Goal: Task Accomplishment & Management: Manage account settings

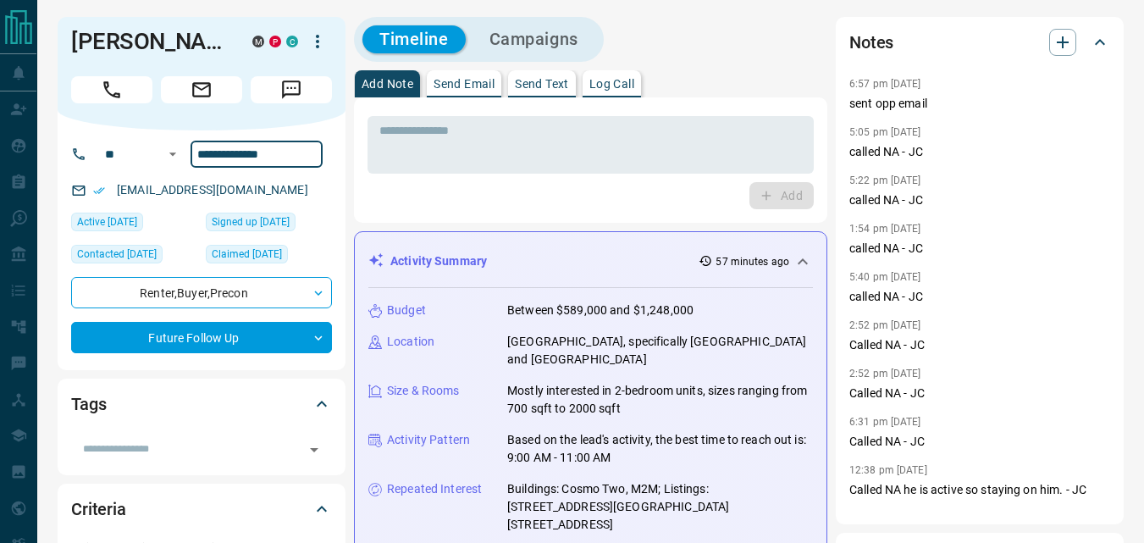
click at [304, 151] on input "**********" at bounding box center [256, 154] width 132 height 27
click at [394, 210] on div "* ​ Add" at bounding box center [590, 159] width 473 height 125
drag, startPoint x: 900, startPoint y: 151, endPoint x: 853, endPoint y: 147, distance: 46.7
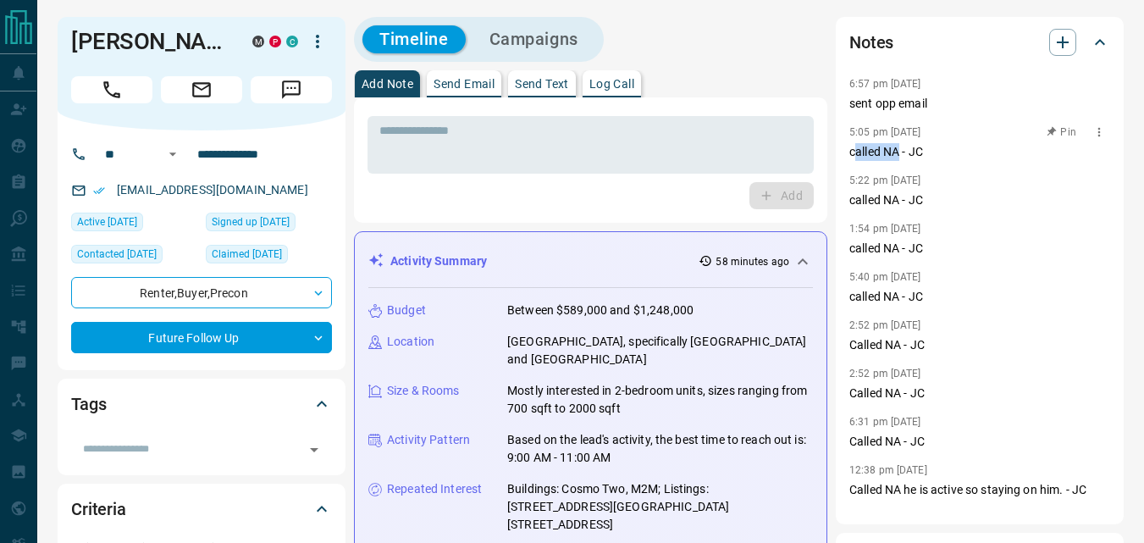
click at [853, 147] on p "called NA - JC" at bounding box center [979, 152] width 261 height 18
click at [853, 154] on p "called NA - JC" at bounding box center [979, 152] width 261 height 18
drag, startPoint x: 846, startPoint y: 149, endPoint x: 899, endPoint y: 149, distance: 53.3
click at [899, 149] on div "Notes 6:57 pm Jun 2 2025 sent opp email 5:05 pm May 27 2025 Pin called NA - JC …" at bounding box center [980, 270] width 288 height 507
copy p "called NA"
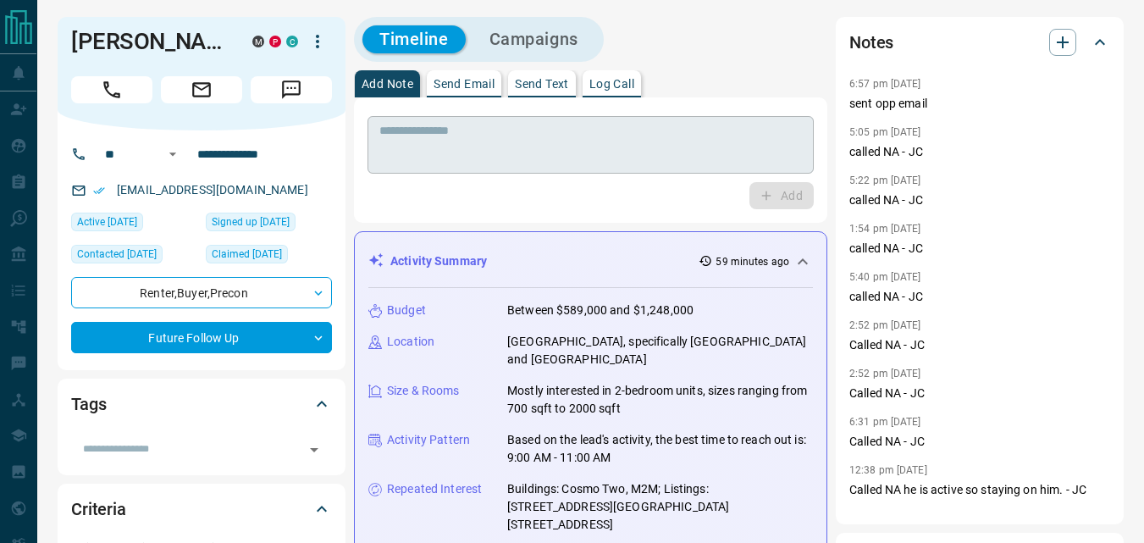
click at [567, 137] on textarea at bounding box center [590, 145] width 422 height 43
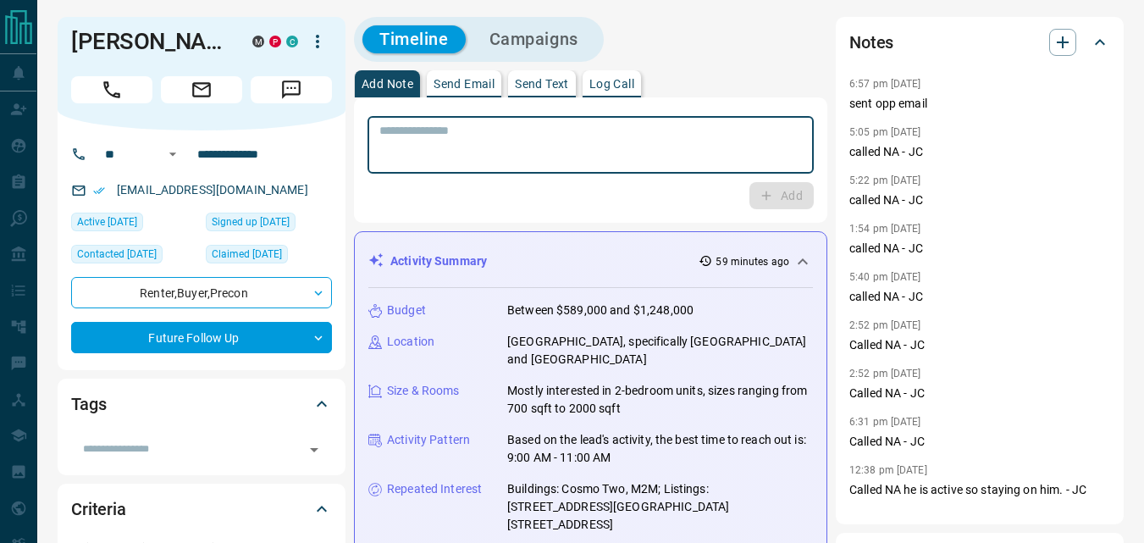
paste textarea "*********"
type textarea "*********"
click at [746, 199] on div "Add" at bounding box center [590, 195] width 446 height 27
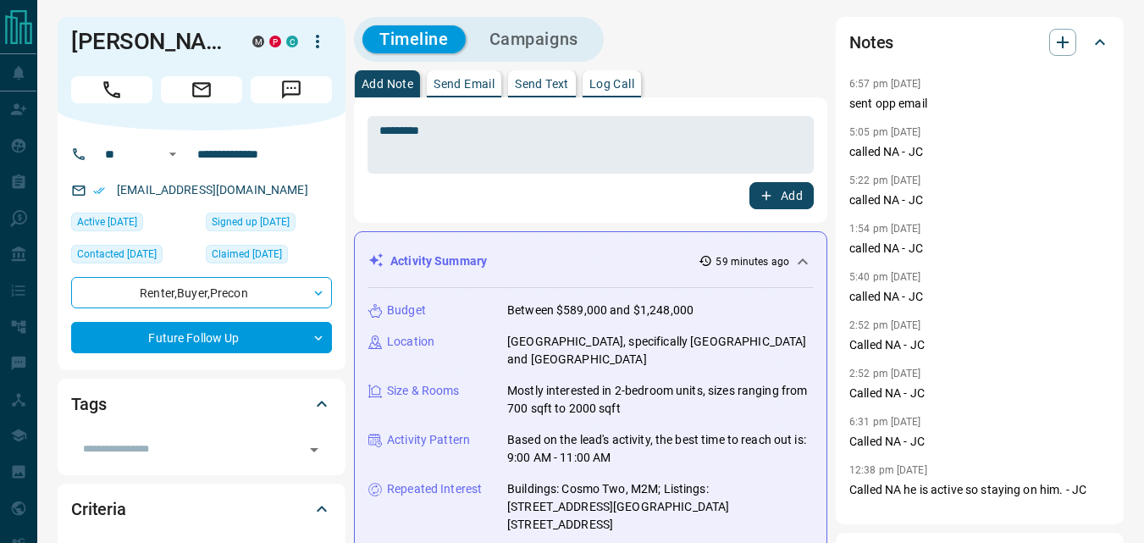
click at [759, 196] on icon "button" at bounding box center [766, 195] width 15 height 15
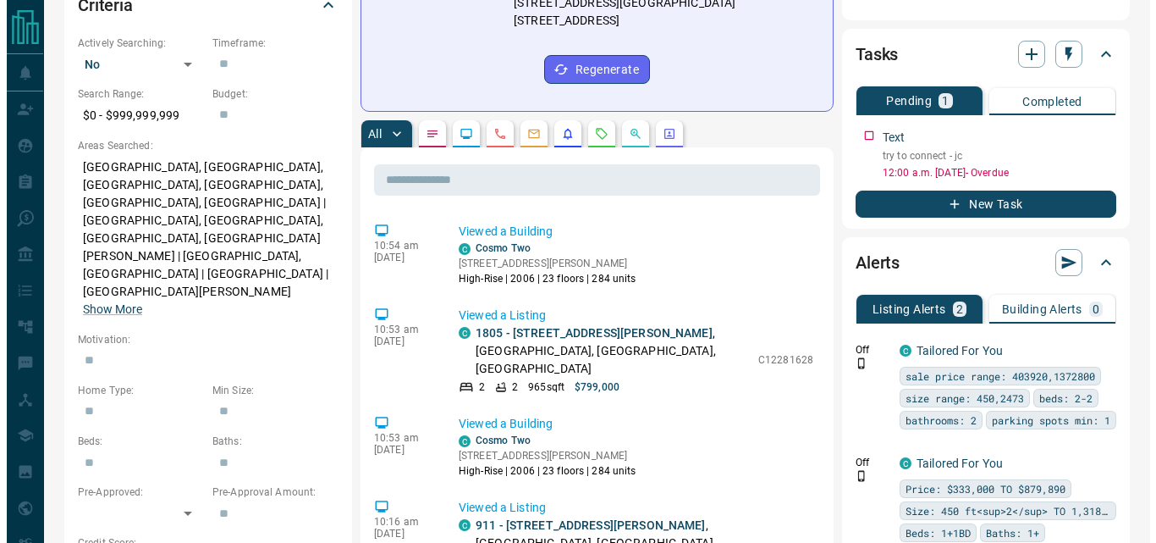
scroll to position [508, 0]
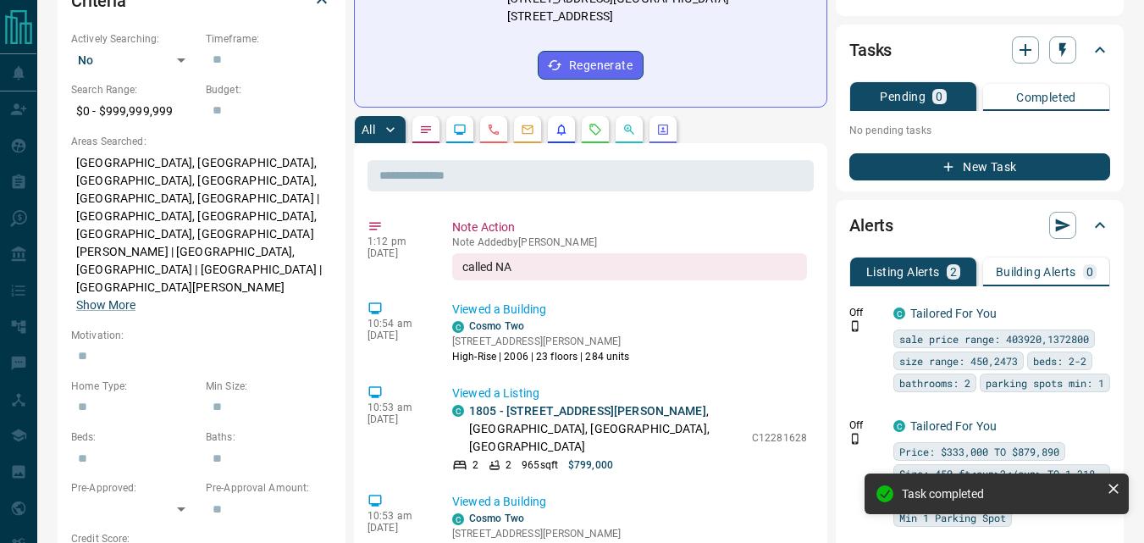
click at [981, 167] on button "New Task" at bounding box center [979, 166] width 261 height 27
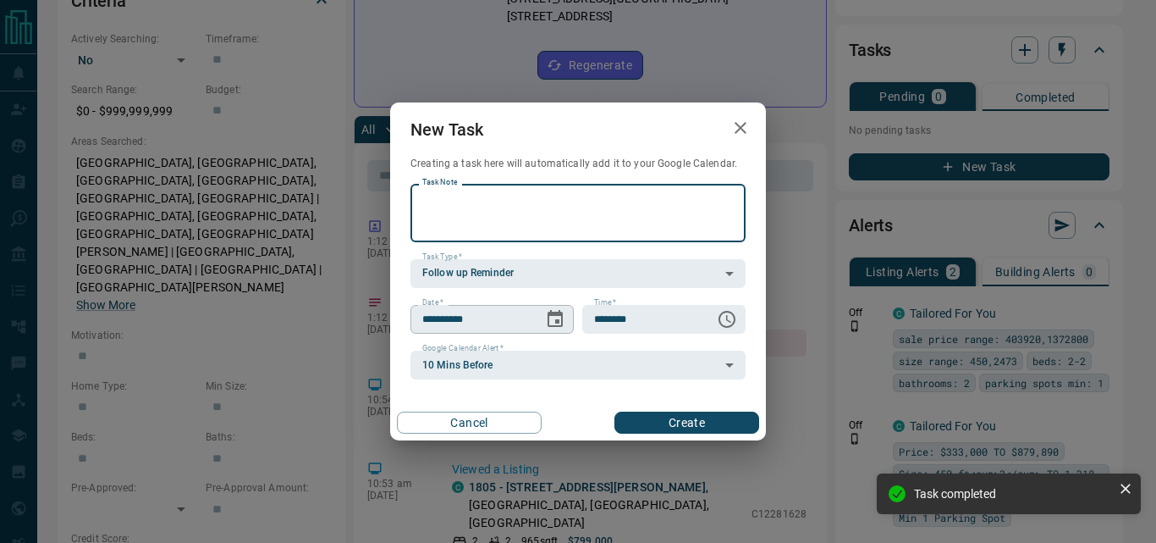
click at [552, 316] on icon "Choose date, selected date is Aug 15, 2025" at bounding box center [555, 318] width 15 height 17
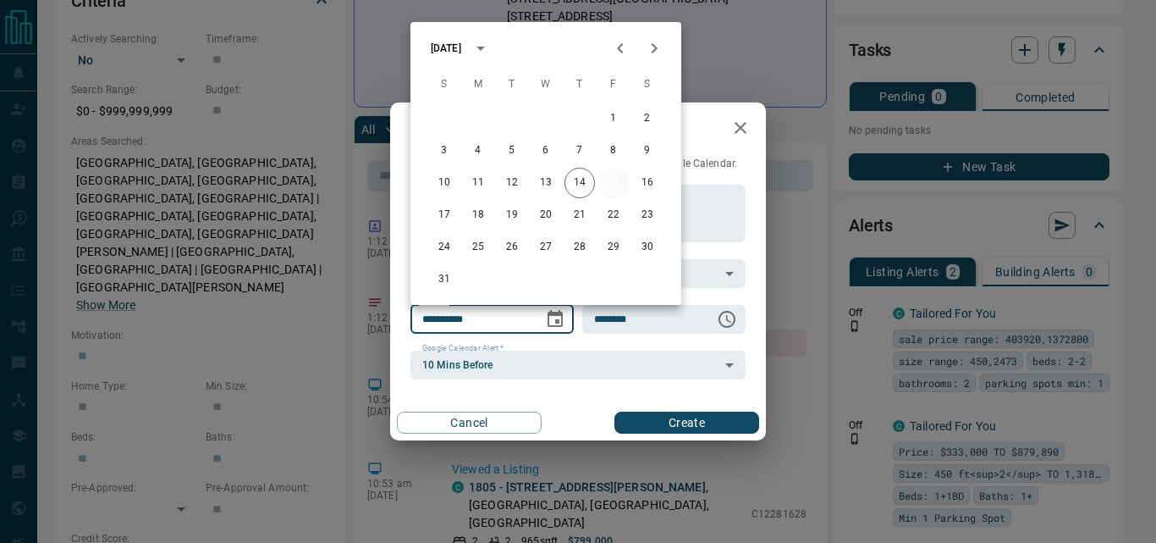
click at [614, 178] on button "15" at bounding box center [614, 183] width 30 height 30
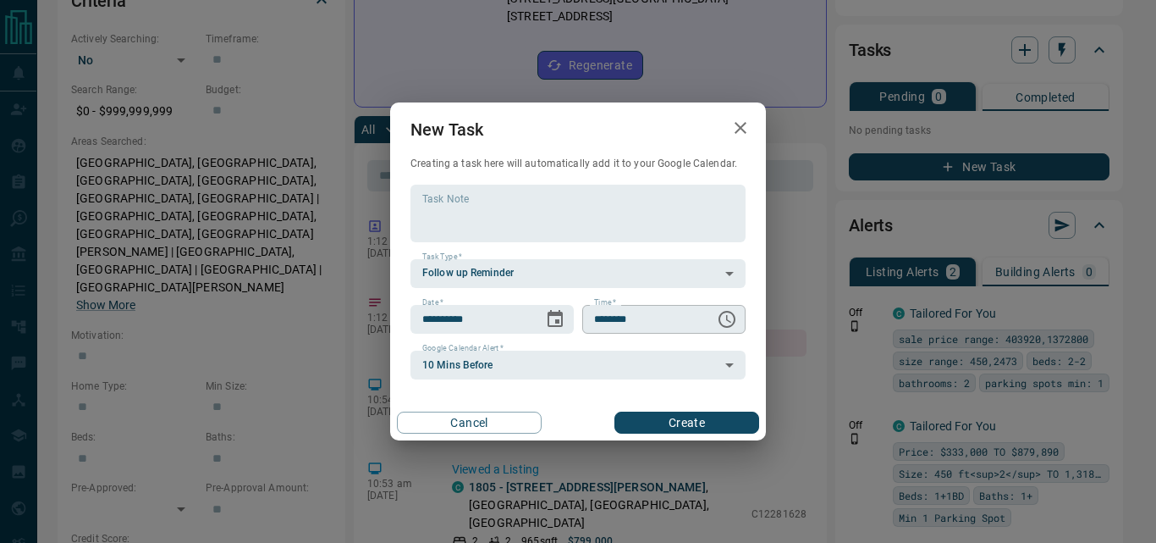
click at [658, 322] on input "********" at bounding box center [642, 319] width 121 height 29
click at [730, 318] on icon "Choose time, selected time is 6:00 AM" at bounding box center [727, 319] width 20 height 20
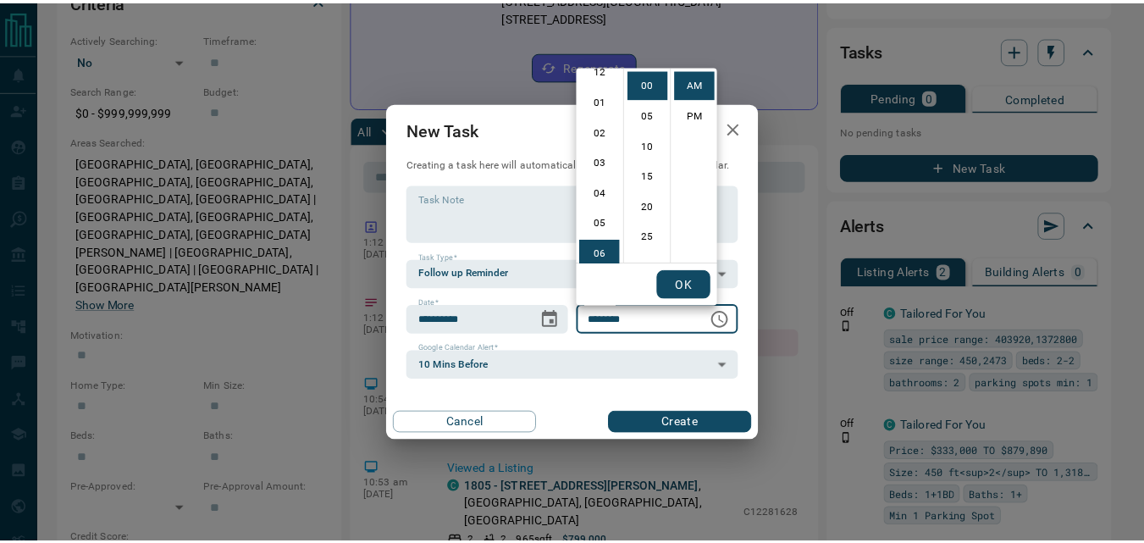
scroll to position [0, 0]
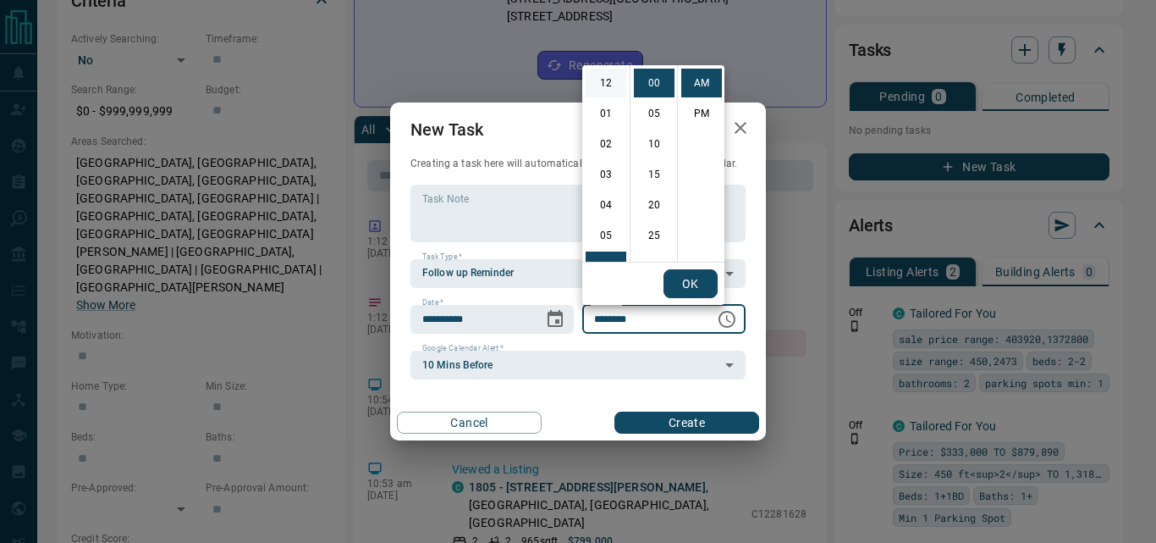
click at [604, 82] on li "12" at bounding box center [606, 83] width 41 height 29
type input "********"
click at [686, 286] on button "OK" at bounding box center [691, 283] width 54 height 29
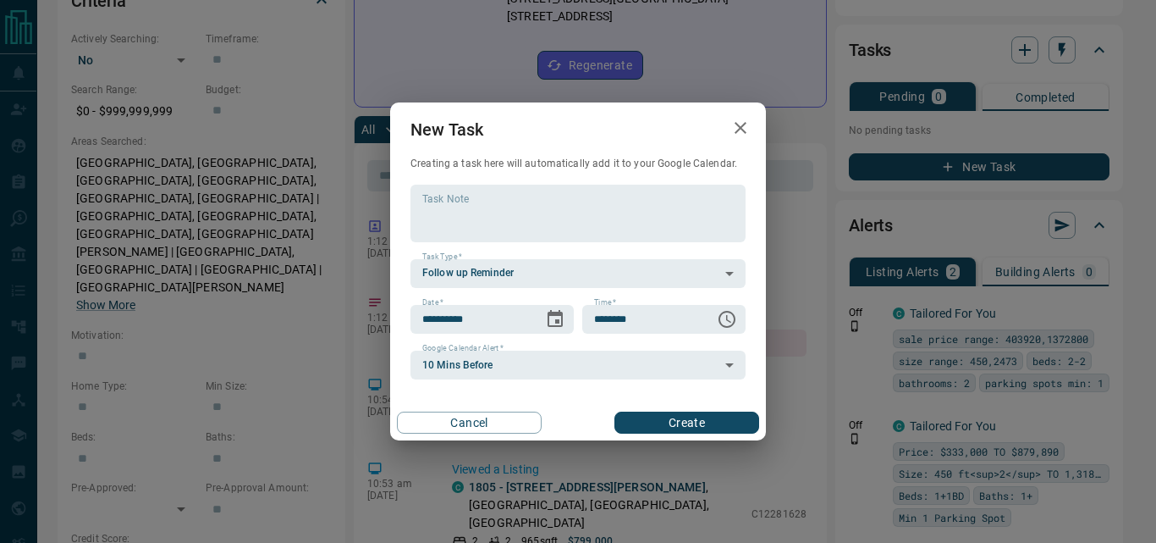
click at [676, 413] on button "Create" at bounding box center [687, 422] width 145 height 22
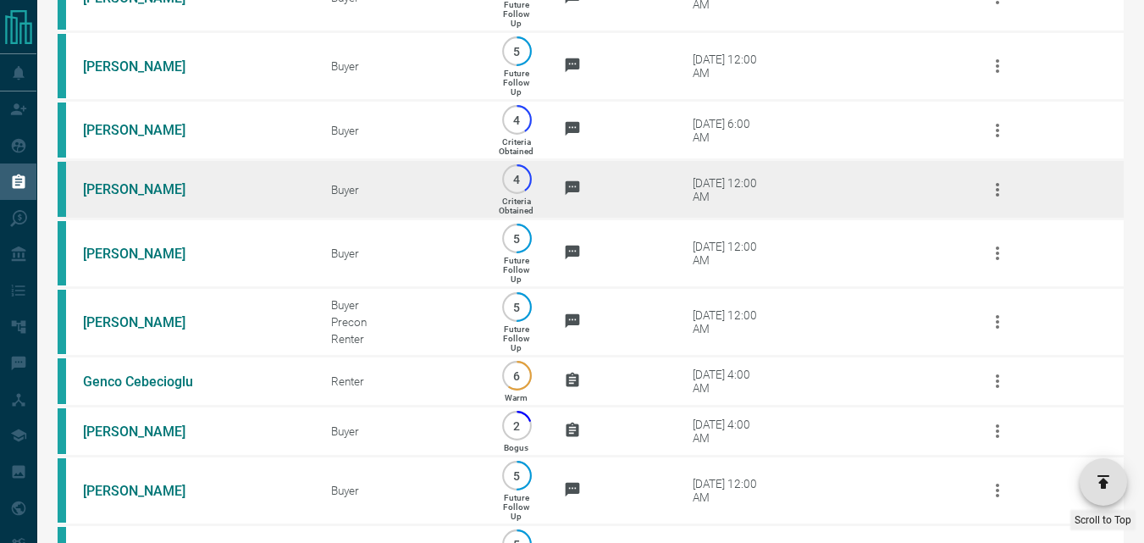
scroll to position [2963, 0]
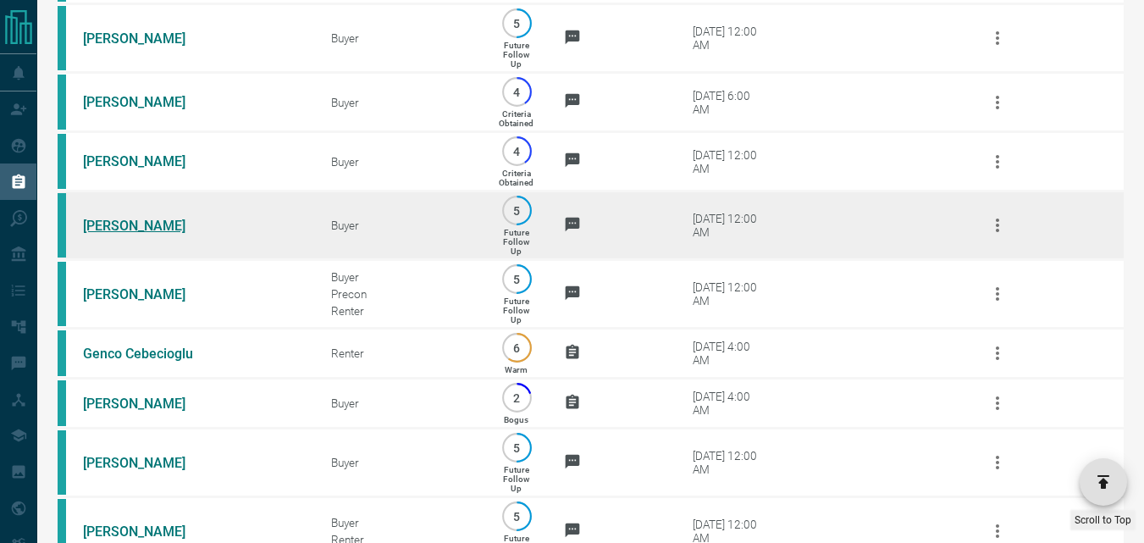
click at [138, 234] on link "[PERSON_NAME]" at bounding box center [146, 226] width 127 height 16
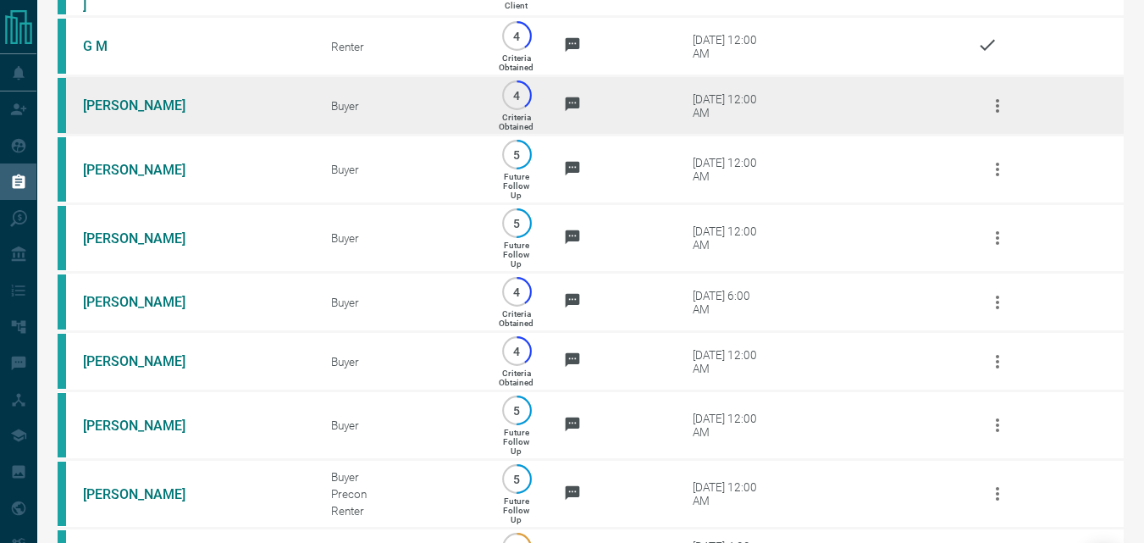
scroll to position [2794, 0]
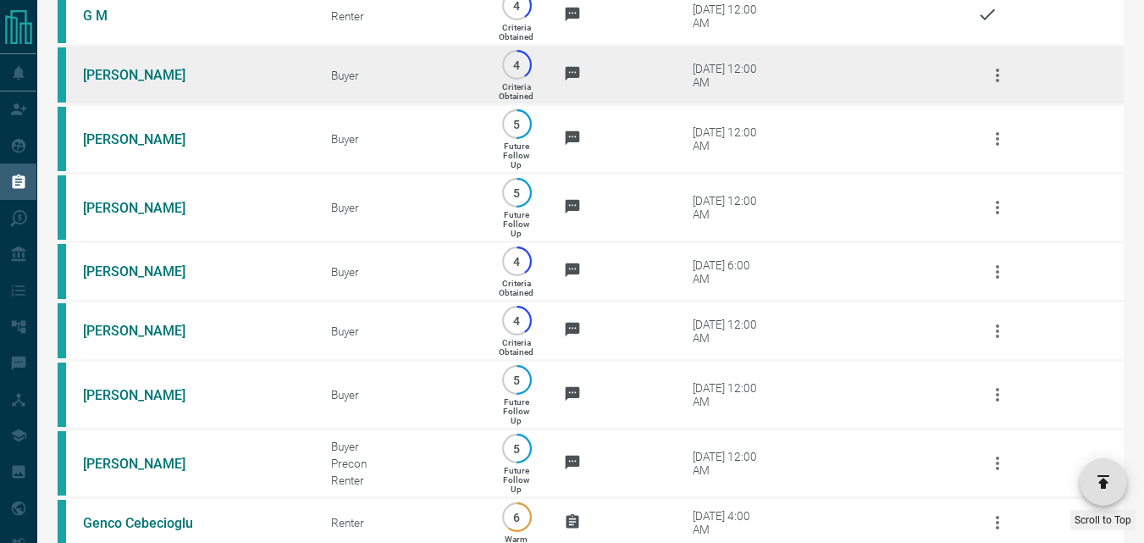
click at [996, 86] on icon "button" at bounding box center [997, 75] width 20 height 20
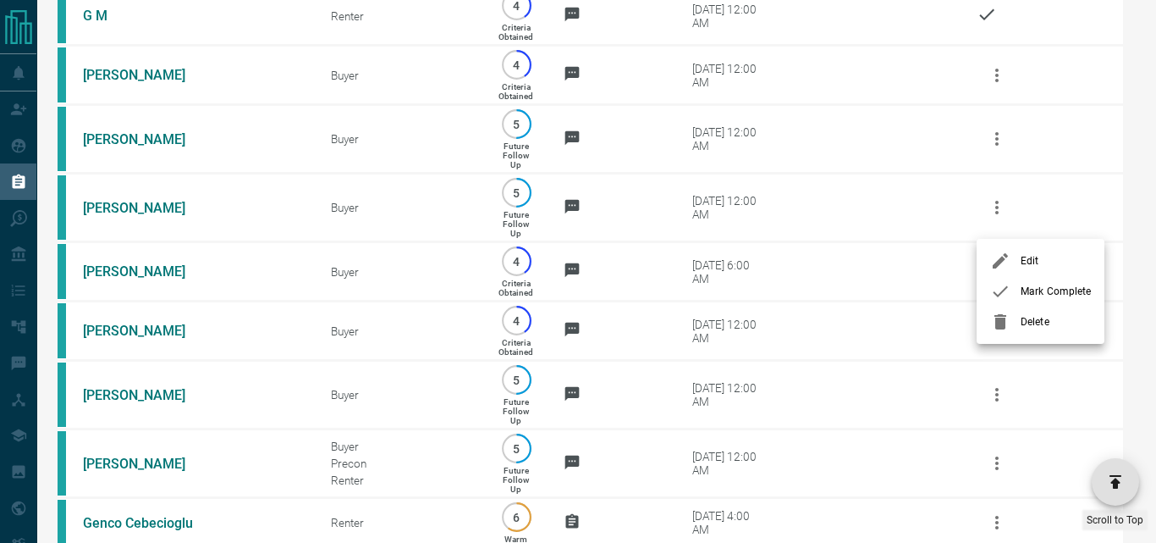
click at [1046, 295] on span "Mark Complete" at bounding box center [1056, 291] width 70 height 15
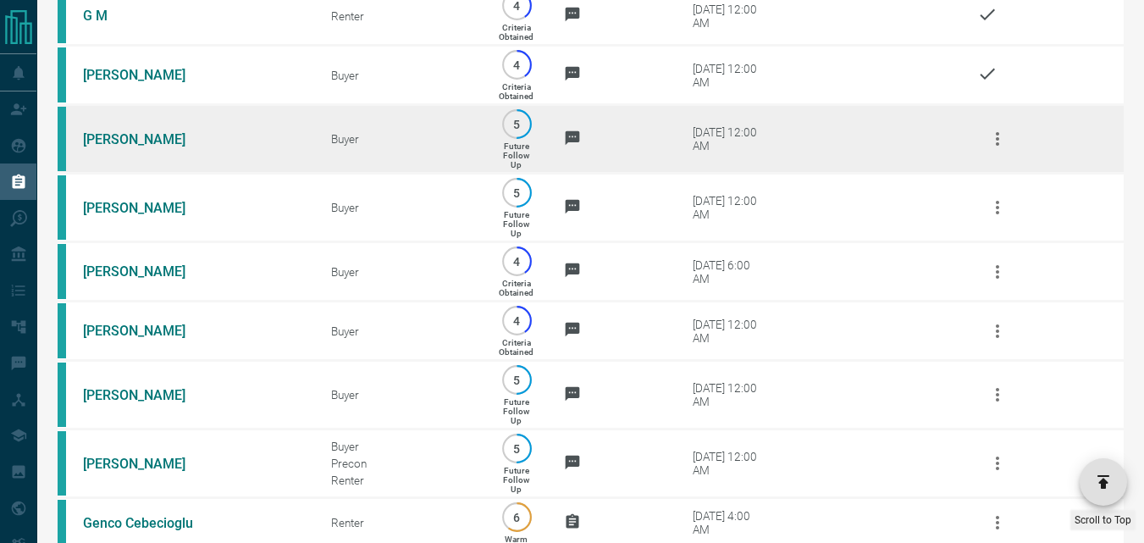
click at [1003, 149] on icon "button" at bounding box center [997, 139] width 20 height 20
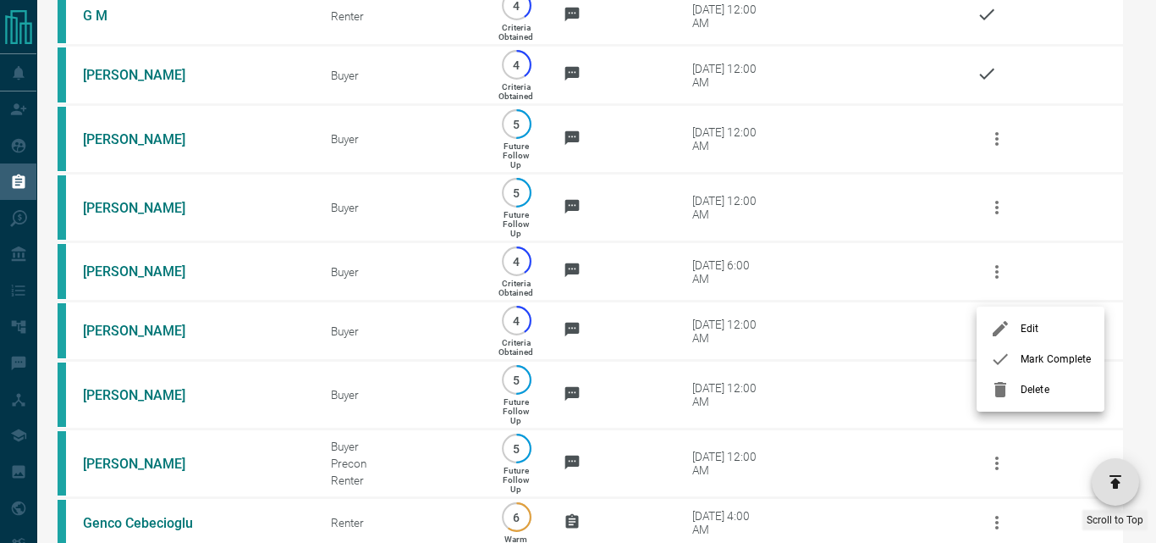
click at [1046, 349] on li "Mark Complete" at bounding box center [1041, 359] width 128 height 30
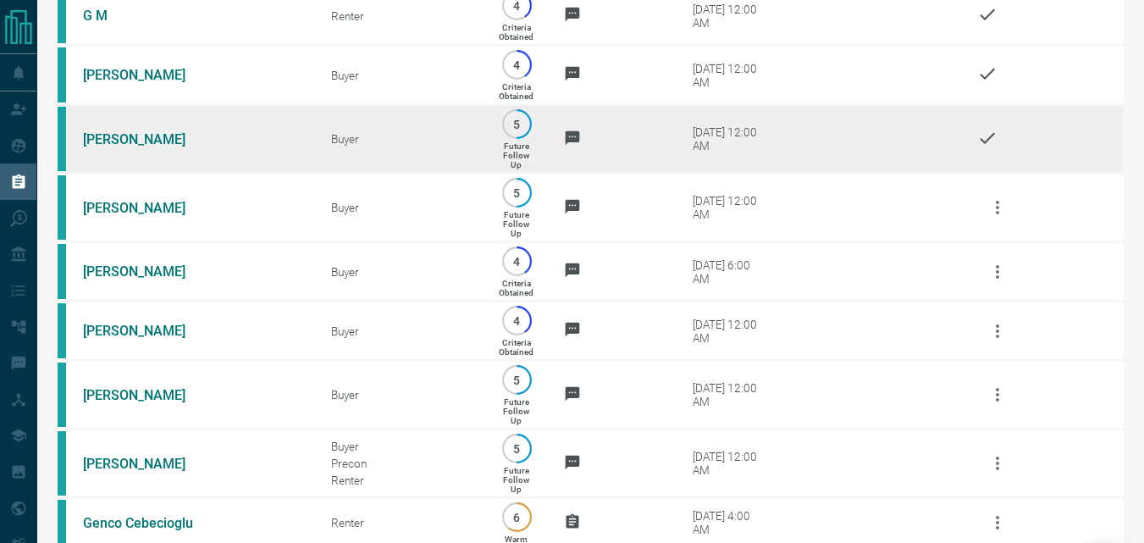
scroll to position [2878, 0]
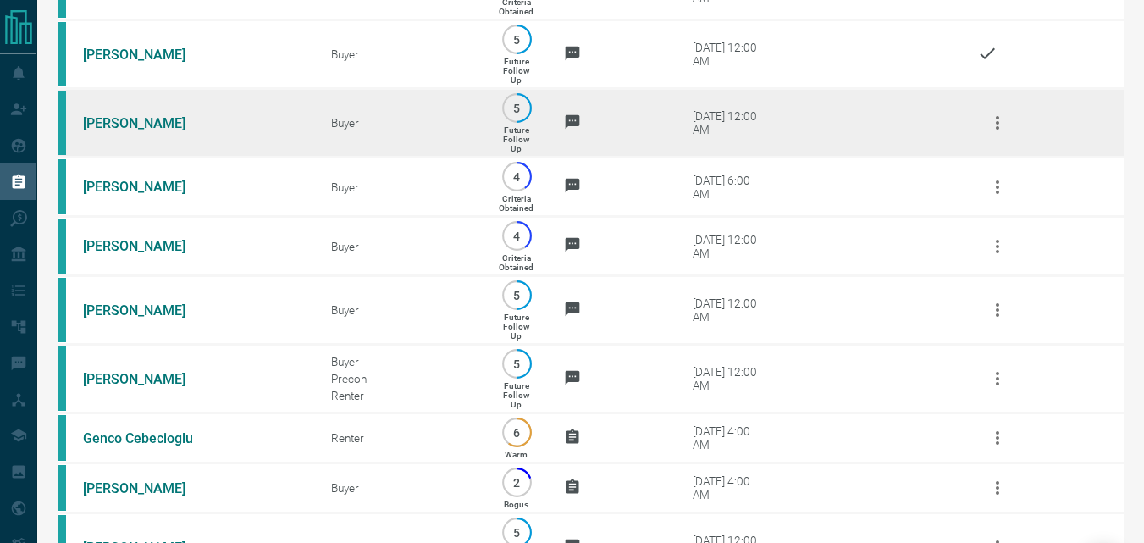
click at [992, 133] on icon "button" at bounding box center [997, 123] width 20 height 20
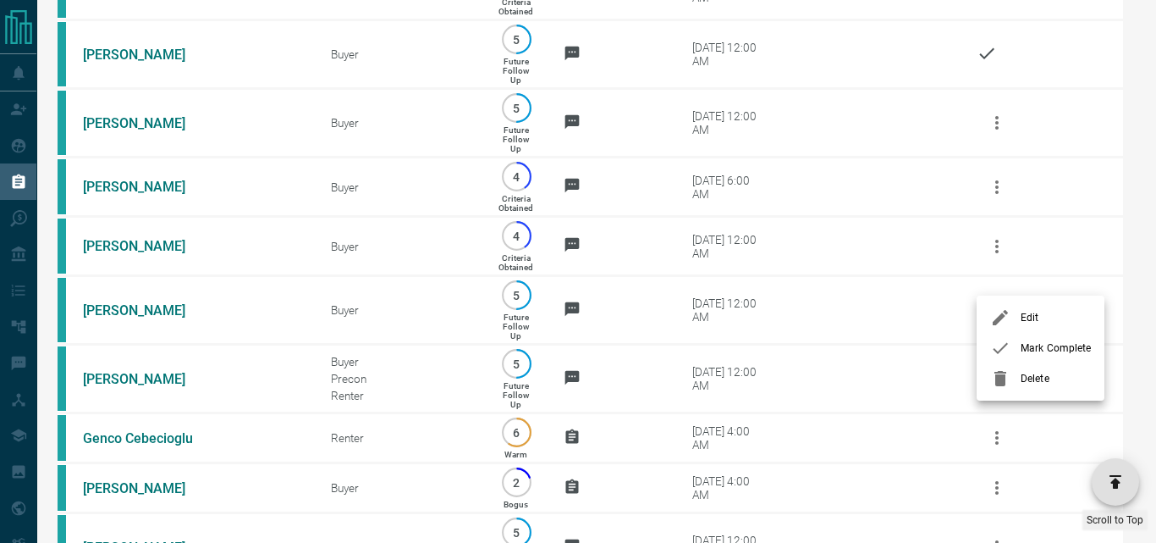
click at [1028, 338] on li "Mark Complete" at bounding box center [1041, 348] width 128 height 30
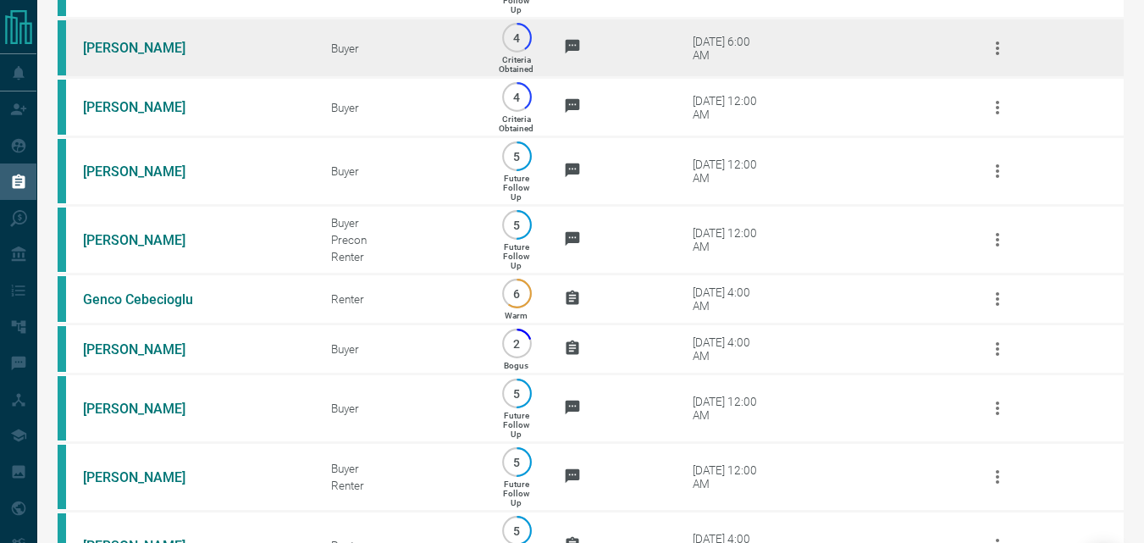
scroll to position [3048, 0]
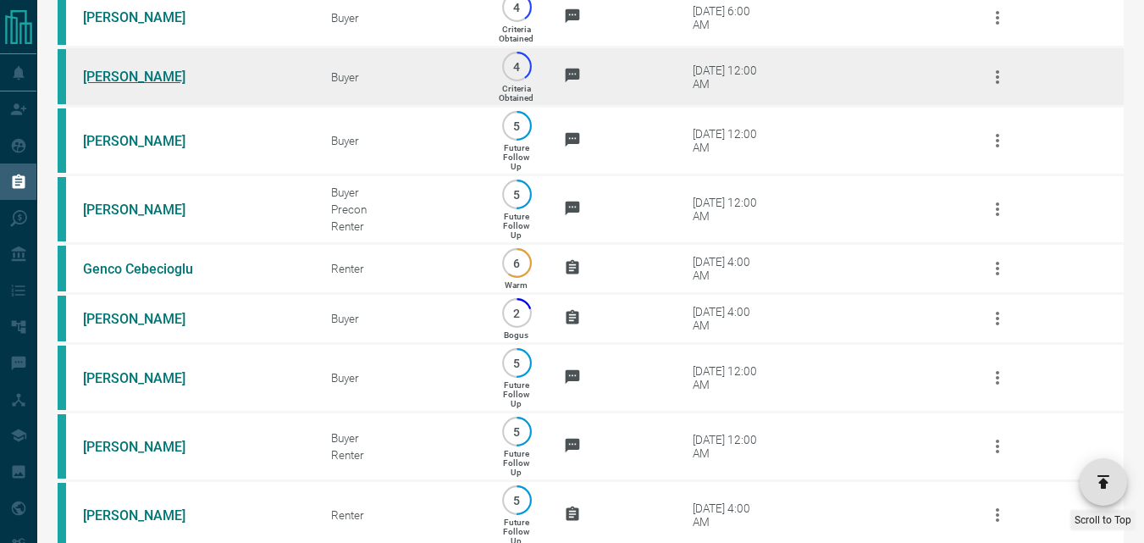
click at [162, 85] on link "[PERSON_NAME]" at bounding box center [146, 77] width 127 height 16
click at [1000, 87] on icon "button" at bounding box center [997, 77] width 20 height 20
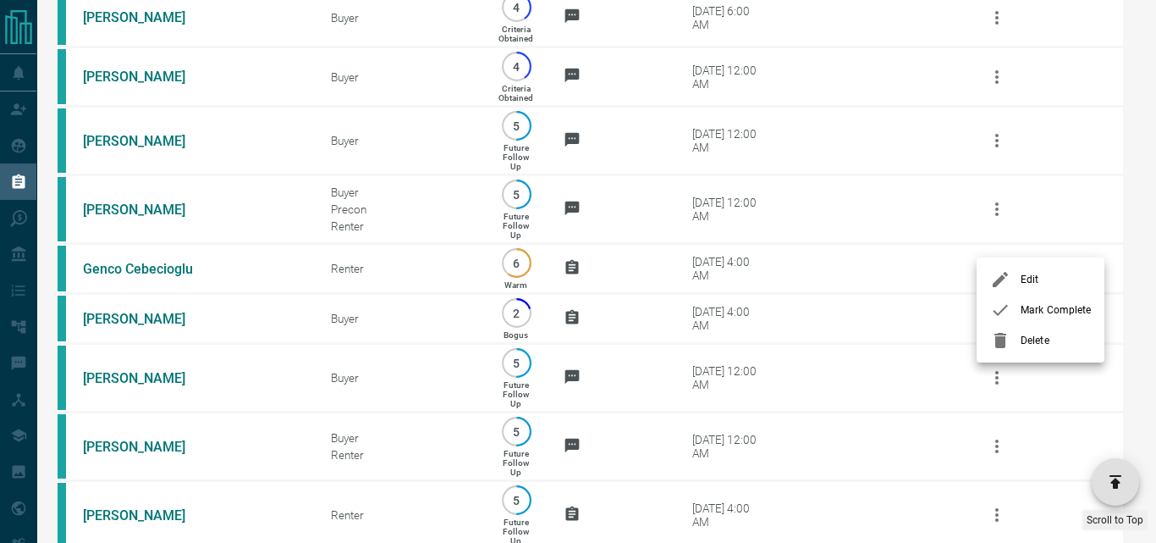
click at [1027, 311] on span "Mark Complete" at bounding box center [1056, 309] width 70 height 15
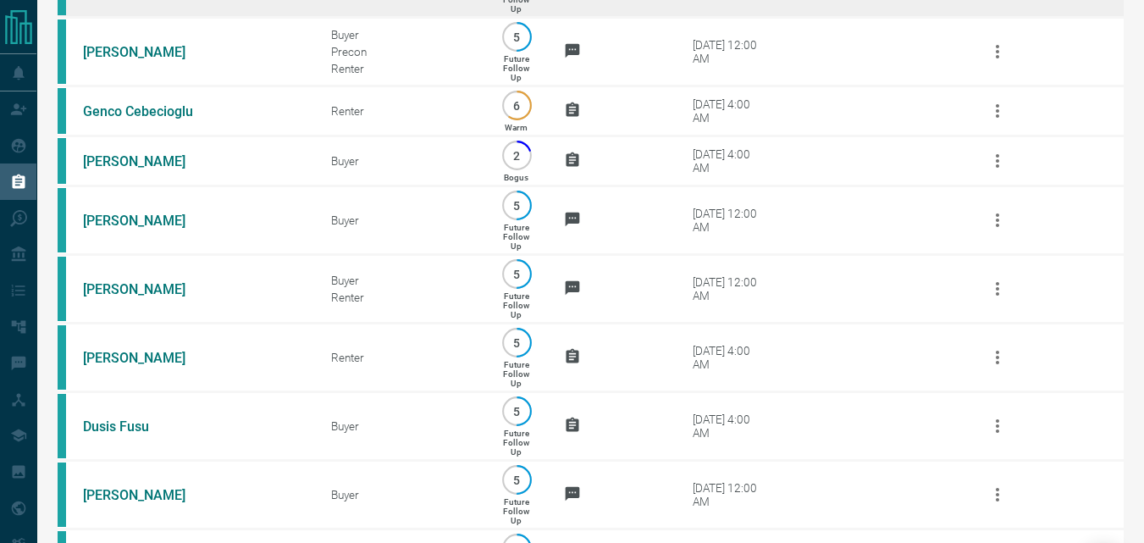
scroll to position [3217, 0]
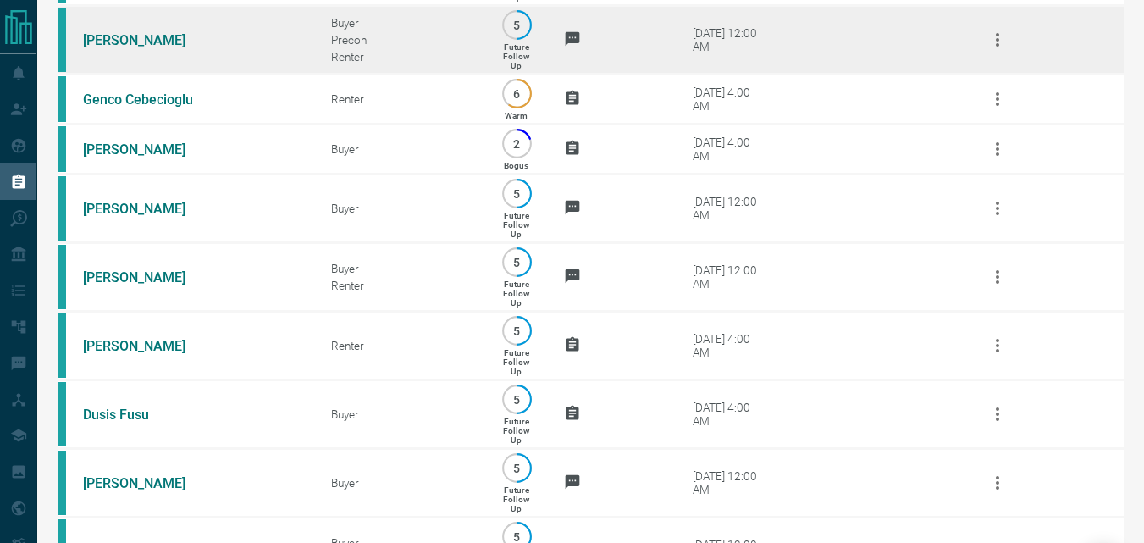
scroll to position [3302, 0]
